Goal: Find specific page/section: Find specific page/section

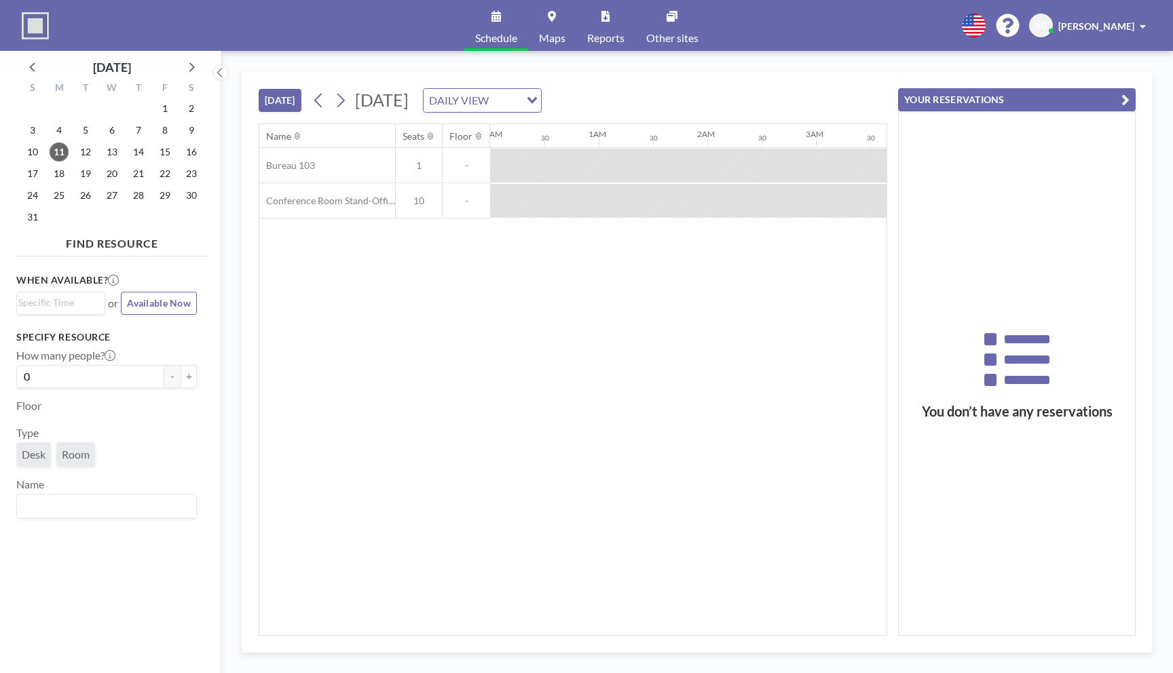
scroll to position [0, 1086]
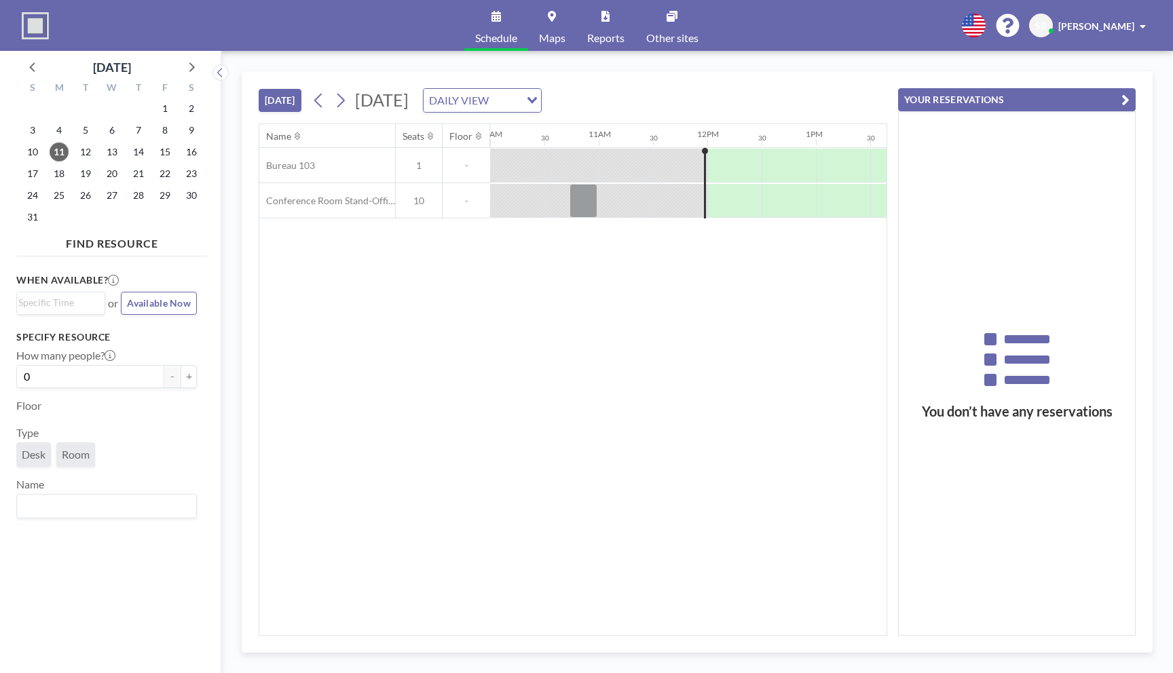
click at [1142, 23] on span at bounding box center [1143, 27] width 6 height 10
click at [677, 397] on div "Name Seats Floor 12AM 30 1AM 30 2AM 30 3AM 30 4AM 30 5AM 30 6AM 30 7AM 30 8AM 3…" at bounding box center [572, 379] width 627 height 511
click at [541, 94] on div "Loading..." at bounding box center [530, 99] width 21 height 20
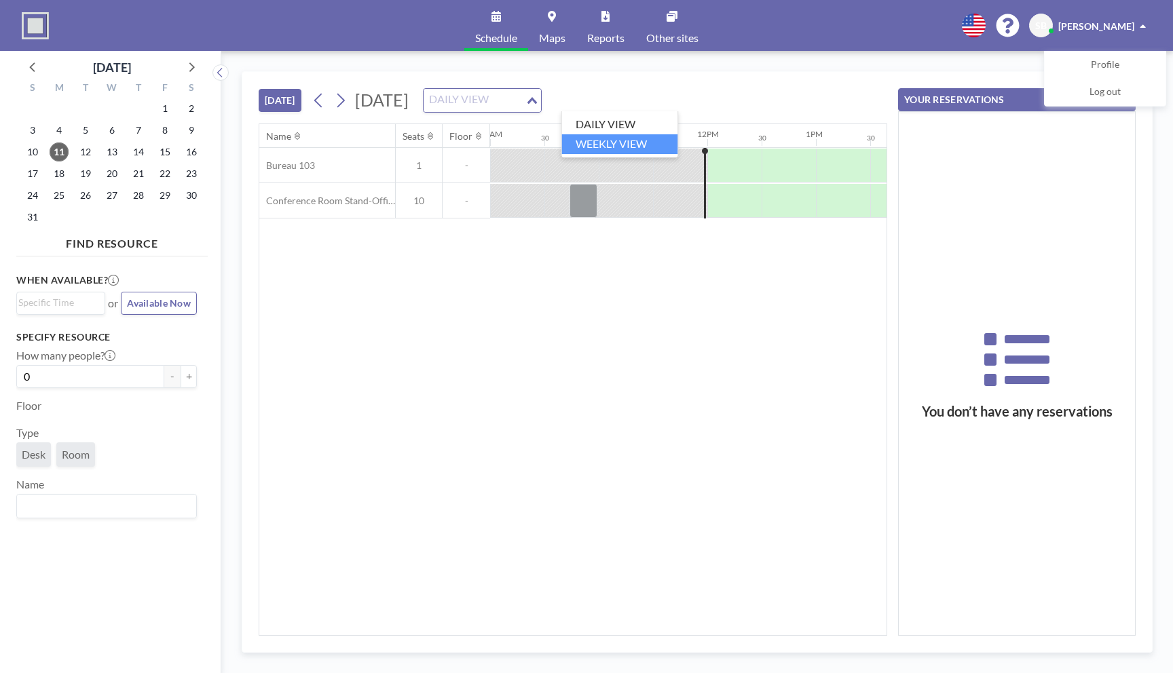
click at [599, 154] on ul "DAILY VIEW WEEKLY VIEW" at bounding box center [619, 134] width 117 height 47
click at [598, 146] on li "WEEKLY VIEW" at bounding box center [620, 144] width 116 height 20
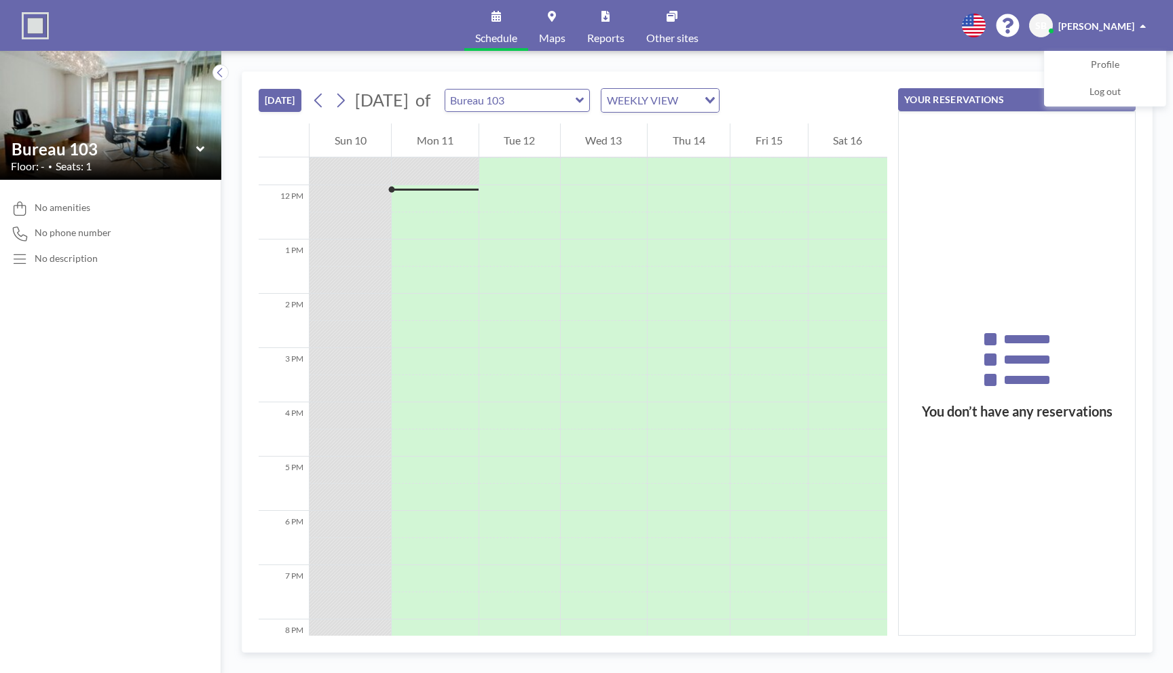
scroll to position [625, 0]
click at [576, 97] on input "text" at bounding box center [510, 101] width 130 height 22
type input "Conference Room Stand-Offices"
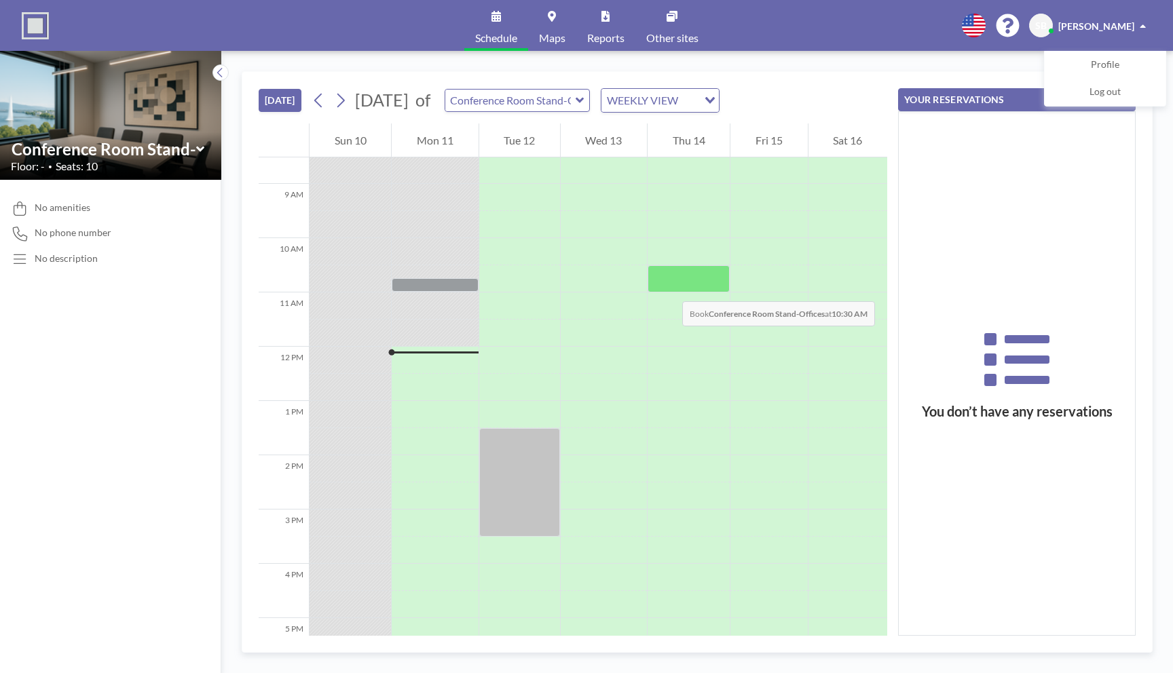
scroll to position [464, 0]
click at [344, 103] on icon at bounding box center [340, 101] width 7 height 14
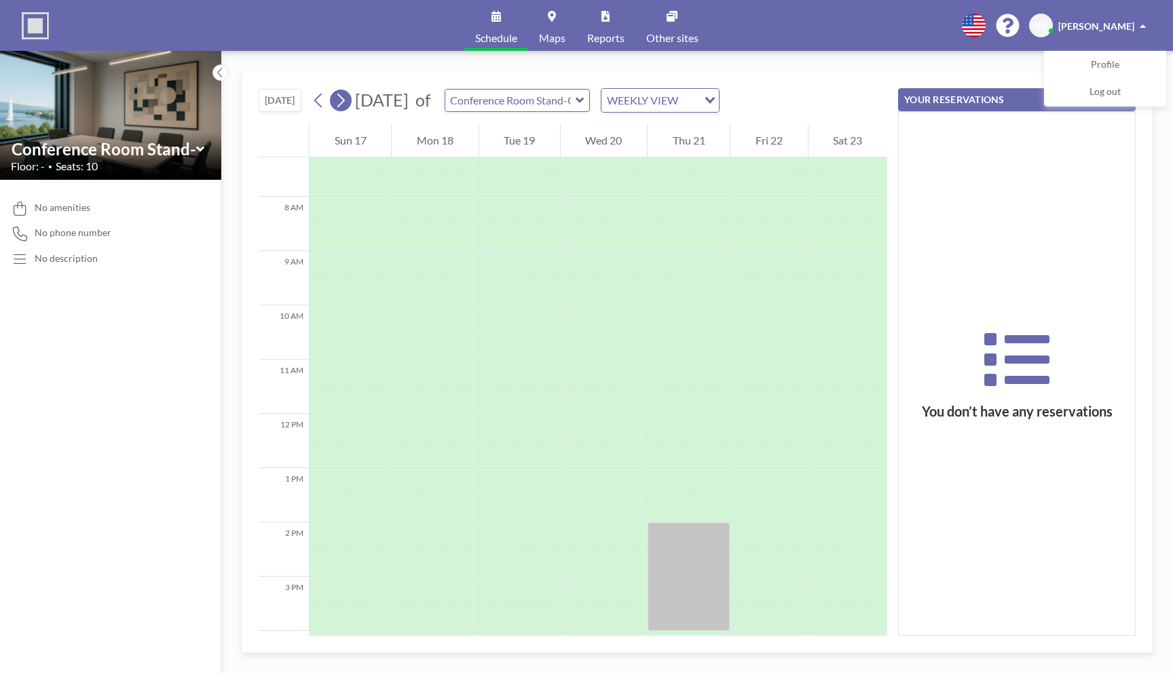
scroll to position [407, 0]
click at [1094, 60] on span "Profile" at bounding box center [1105, 65] width 29 height 14
